Goal: Information Seeking & Learning: Learn about a topic

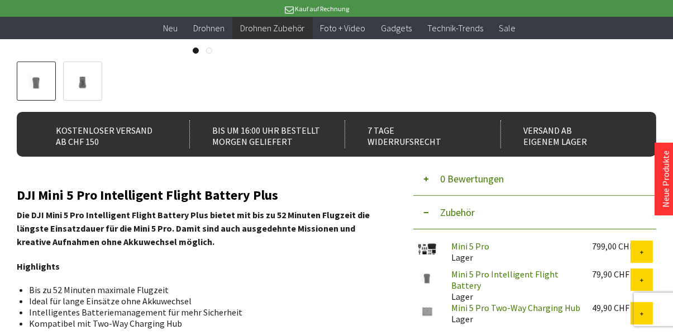
scroll to position [295, 0]
click at [546, 303] on link "Mini 5 Pro Two-Way Charging Hub" at bounding box center [515, 307] width 129 height 11
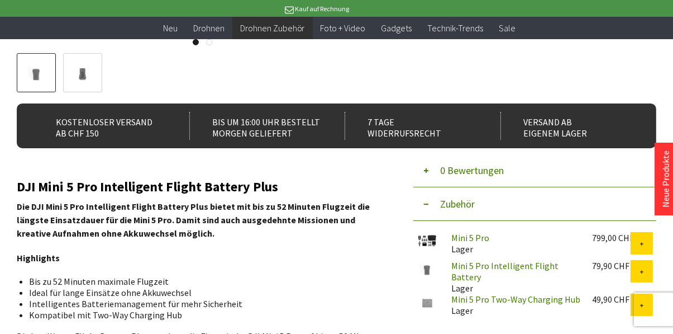
scroll to position [343, 0]
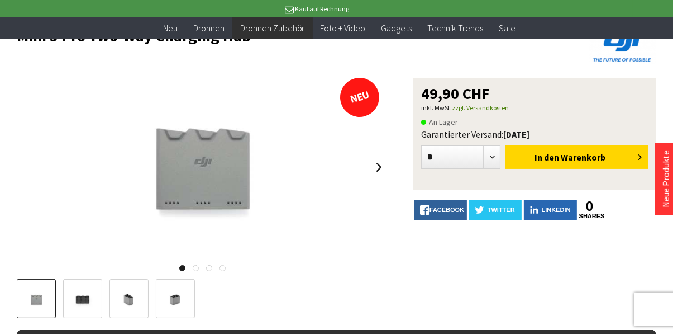
scroll to position [78, 0]
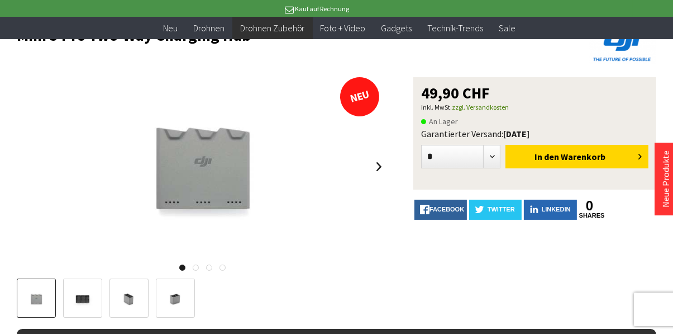
click at [132, 308] on img at bounding box center [129, 299] width 32 height 22
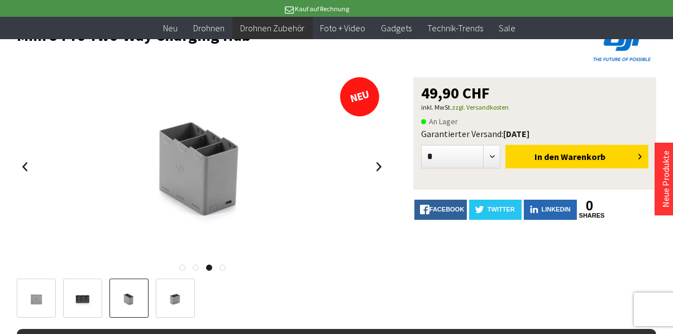
click at [181, 298] on img at bounding box center [175, 299] width 32 height 22
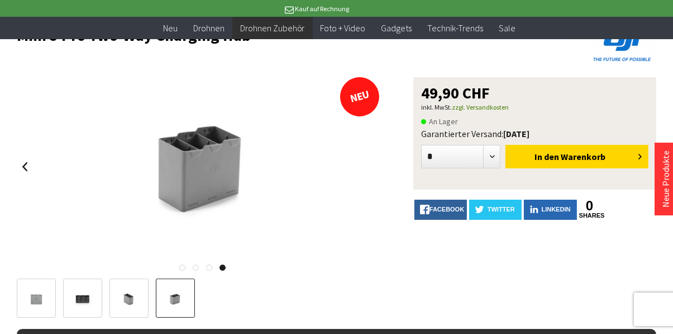
click at [91, 298] on img at bounding box center [82, 299] width 32 height 22
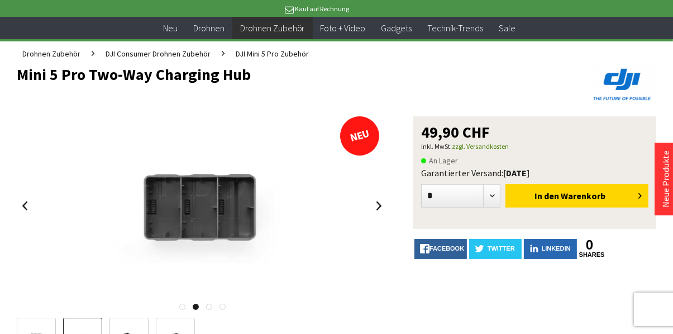
scroll to position [0, 0]
